Goal: Task Accomplishment & Management: Manage account settings

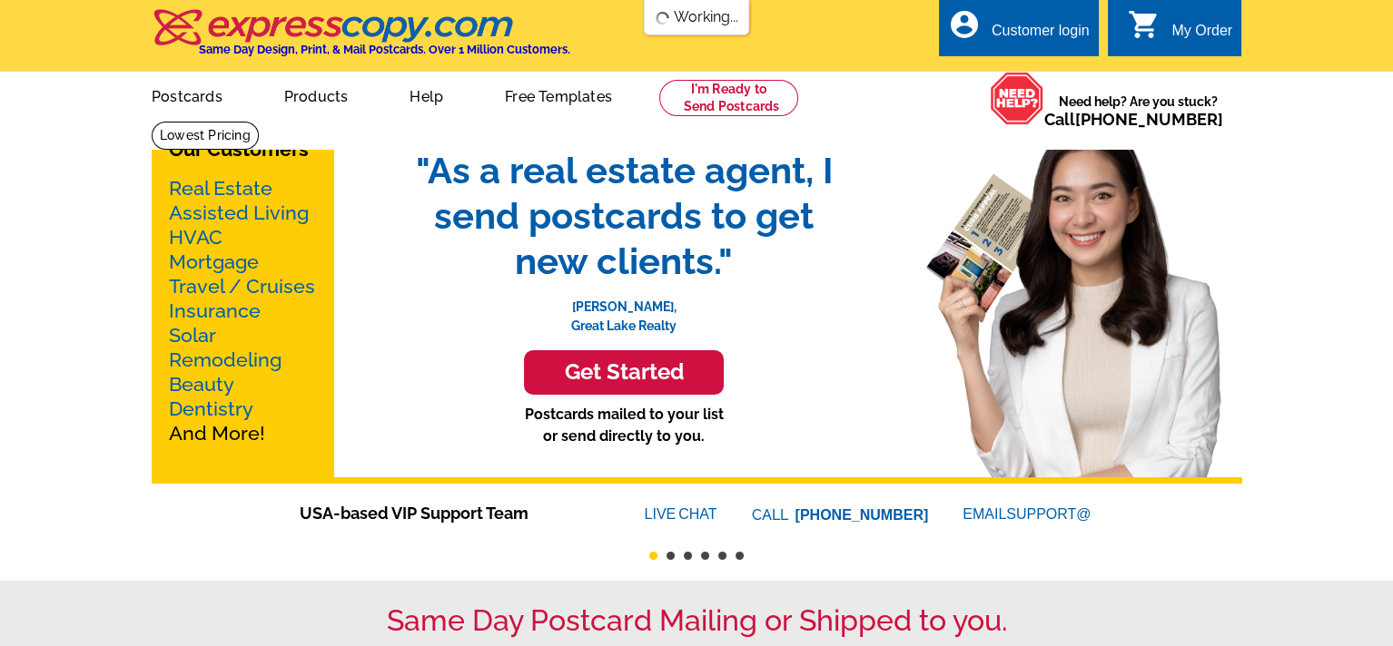
click at [1036, 27] on div "Customer login" at bounding box center [1040, 35] width 98 height 25
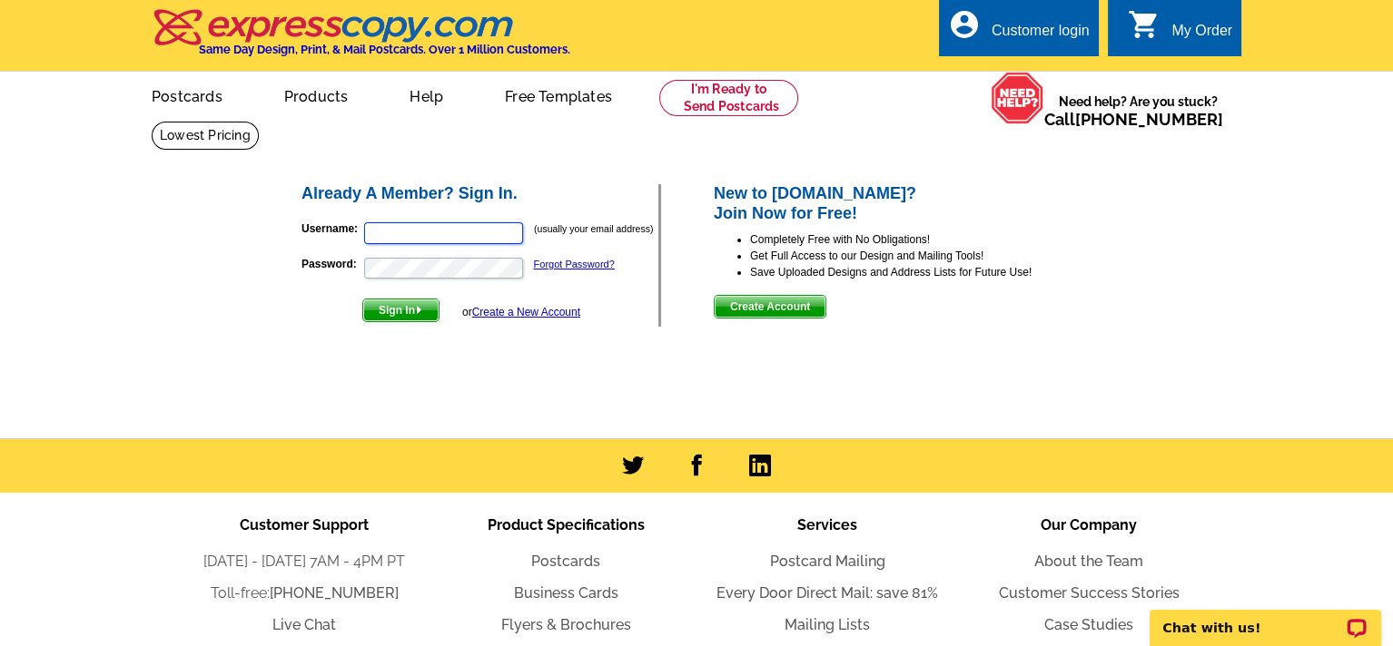
type input "[PERSON_NAME][EMAIL_ADDRESS][DOMAIN_NAME]"
click at [403, 310] on span "Sign In" at bounding box center [400, 311] width 75 height 22
